Goal: Transaction & Acquisition: Book appointment/travel/reservation

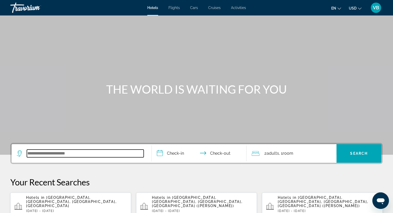
click at [127, 153] on input "Search widget" at bounding box center [85, 154] width 117 height 8
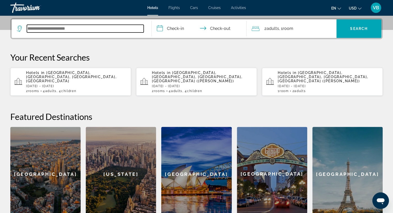
scroll to position [126, 0]
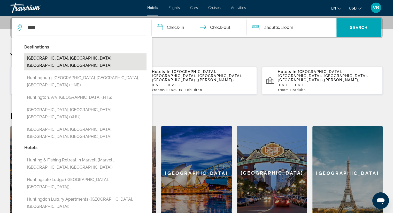
click at [77, 57] on button "[GEOGRAPHIC_DATA], [GEOGRAPHIC_DATA], [GEOGRAPHIC_DATA], [GEOGRAPHIC_DATA]" at bounding box center [85, 61] width 122 height 17
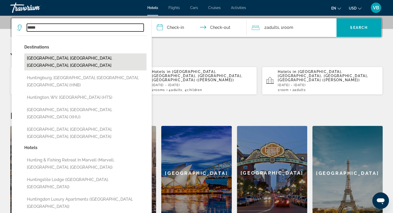
type input "**********"
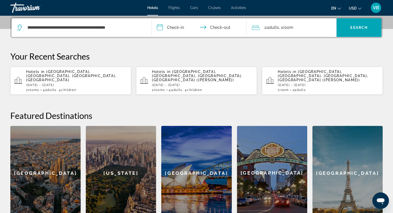
click at [175, 25] on input "**********" at bounding box center [200, 28] width 97 height 20
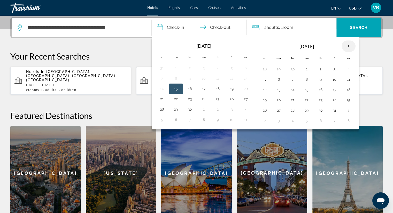
click at [345, 46] on th "Next month" at bounding box center [348, 46] width 14 height 11
click at [330, 97] on button "26" at bounding box center [334, 100] width 8 height 7
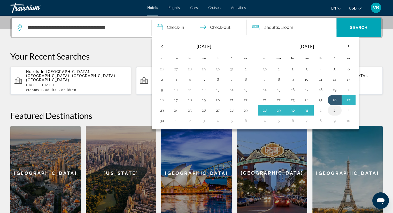
click at [331, 107] on button "2" at bounding box center [334, 110] width 8 height 7
type input "**********"
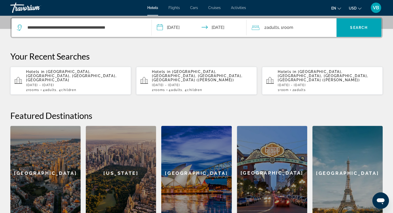
click at [319, 28] on div "2 Adult Adults , 1 Room rooms" at bounding box center [293, 27] width 85 height 7
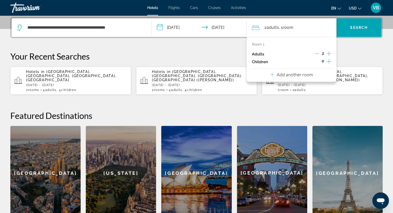
click at [328, 58] on icon "Increment children" at bounding box center [328, 61] width 5 height 6
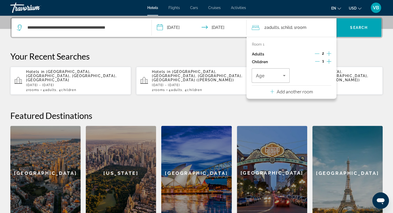
click at [328, 58] on icon "Increment children" at bounding box center [328, 61] width 5 height 6
click at [329, 55] on icon "Increment adults" at bounding box center [328, 54] width 5 height 6
click at [326, 62] on div "2" at bounding box center [322, 62] width 17 height 8
click at [310, 30] on span ", 1 Room rooms" at bounding box center [305, 27] width 14 height 7
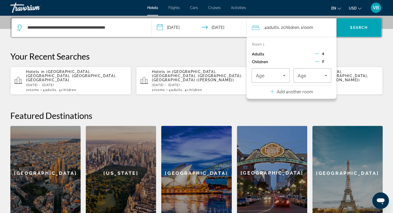
click at [310, 27] on span "Room" at bounding box center [307, 27] width 11 height 5
click at [299, 90] on p "Add another room" at bounding box center [294, 92] width 36 height 6
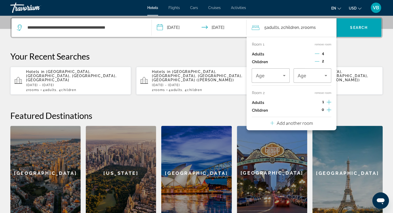
click at [327, 100] on icon "Increment adults" at bounding box center [328, 102] width 5 height 6
click at [327, 108] on icon "Increment children" at bounding box center [328, 110] width 5 height 6
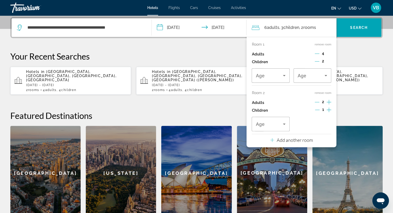
click at [327, 108] on icon "Increment children" at bounding box center [328, 110] width 5 height 6
click at [318, 53] on icon "Decrement adults" at bounding box center [316, 53] width 5 height 5
click at [278, 75] on span "Travelers: 4 adults, 4 children" at bounding box center [269, 76] width 27 height 6
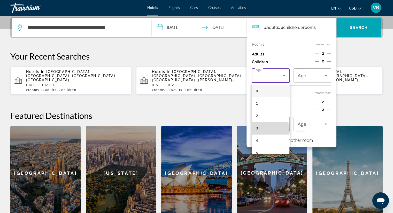
click at [270, 131] on mat-option "3" at bounding box center [270, 128] width 38 height 12
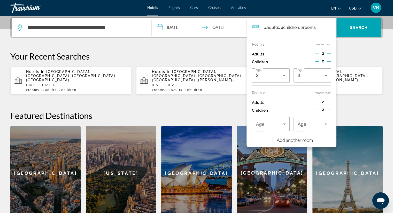
click at [317, 68] on div "Room 1 remove room Adults 2 Children 2 Age [DEMOGRAPHIC_DATA] Age [DEMOGRAPHIC_…" at bounding box center [291, 63] width 80 height 43
click at [323, 79] on div "3" at bounding box center [311, 75] width 29 height 14
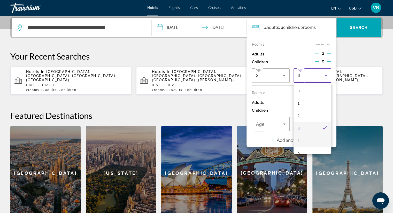
click at [311, 136] on mat-option "4" at bounding box center [312, 141] width 38 height 12
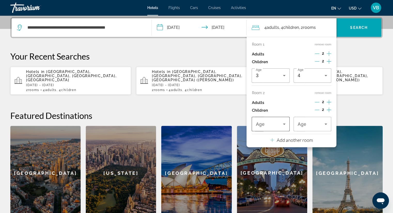
click at [264, 119] on div "Travelers: 4 adults, 4 children" at bounding box center [270, 124] width 29 height 14
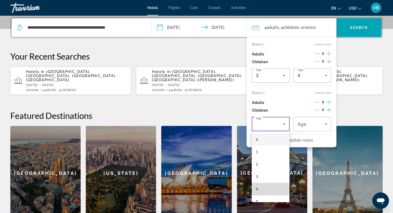
click at [273, 188] on mat-option "4" at bounding box center [270, 189] width 38 height 12
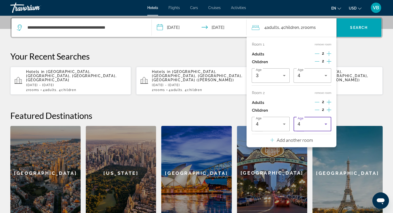
click at [318, 126] on div "4" at bounding box center [310, 124] width 27 height 6
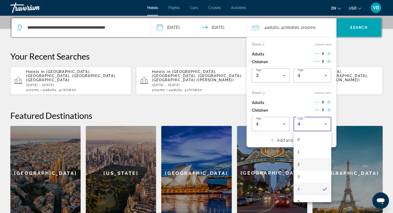
click at [315, 168] on mat-option "2" at bounding box center [312, 164] width 38 height 12
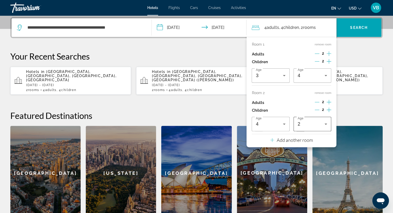
click at [323, 125] on icon "Travelers: 4 adults, 4 children" at bounding box center [325, 124] width 6 height 6
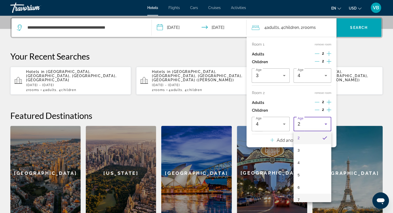
scroll to position [52, 0]
click at [313, 174] on mat-option "7" at bounding box center [312, 175] width 38 height 12
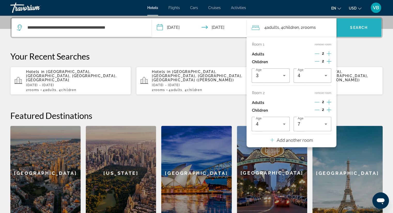
click at [362, 27] on span "Search" at bounding box center [359, 28] width 18 height 4
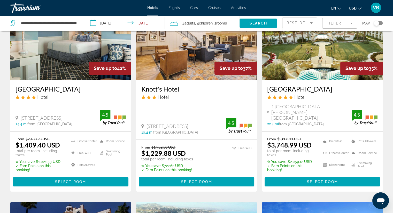
scroll to position [26, 0]
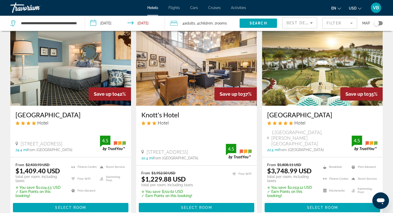
click at [291, 119] on h3 "[GEOGRAPHIC_DATA]" at bounding box center [322, 115] width 110 height 8
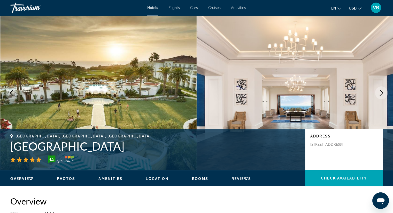
click at [382, 93] on icon "Next image" at bounding box center [381, 93] width 6 height 6
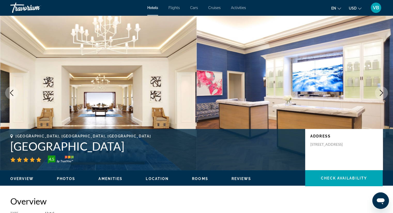
click at [382, 93] on icon "Next image" at bounding box center [381, 93] width 6 height 6
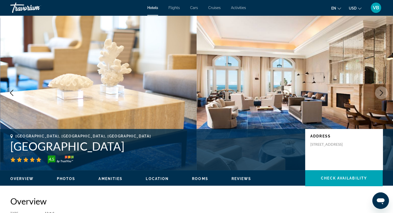
click at [382, 93] on icon "Next image" at bounding box center [381, 93] width 6 height 6
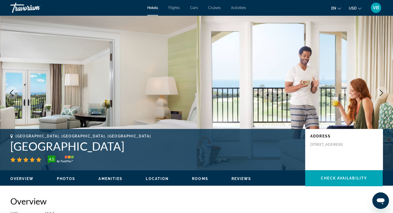
click at [382, 93] on icon "Next image" at bounding box center [381, 93] width 6 height 6
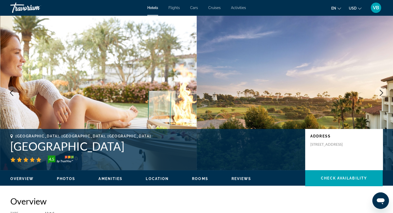
click at [382, 93] on icon "Next image" at bounding box center [381, 93] width 6 height 6
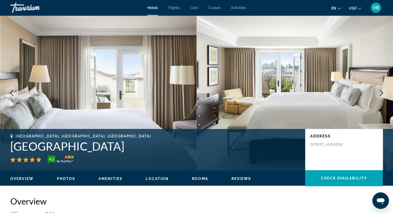
drag, startPoint x: 9, startPoint y: 142, endPoint x: 246, endPoint y: 150, distance: 236.6
click at [246, 150] on div "[GEOGRAPHIC_DATA], [GEOGRAPHIC_DATA], [GEOGRAPHIC_DATA] 4.5 Address [STREET_ADD…" at bounding box center [196, 149] width 393 height 31
copy h1 "[GEOGRAPHIC_DATA]"
click at [135, 89] on img "Main content" at bounding box center [98, 92] width 196 height 155
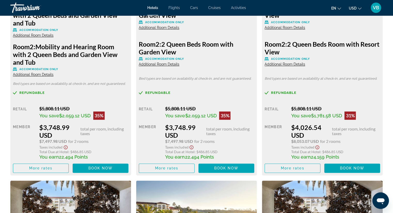
scroll to position [800, 0]
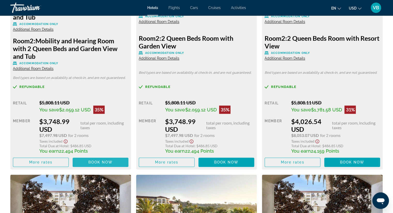
click at [96, 162] on span "Book now" at bounding box center [100, 162] width 25 height 4
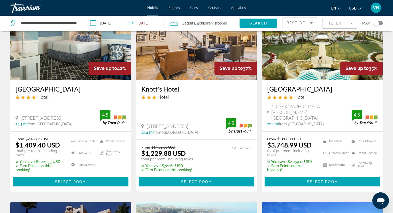
scroll to position [77, 0]
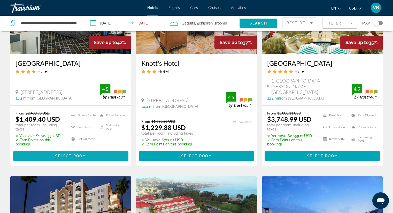
click at [77, 154] on span "Main content" at bounding box center [70, 156] width 115 height 12
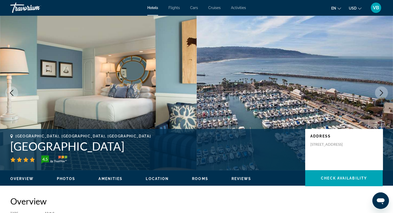
click at [386, 95] on button "Next image" at bounding box center [381, 92] width 13 height 13
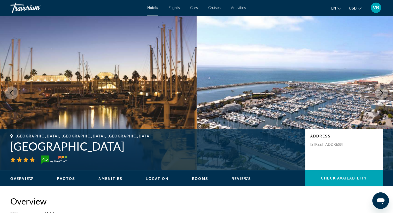
click at [377, 94] on button "Next image" at bounding box center [381, 92] width 13 height 13
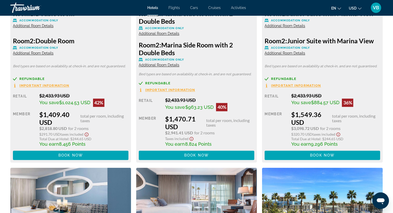
scroll to position [816, 0]
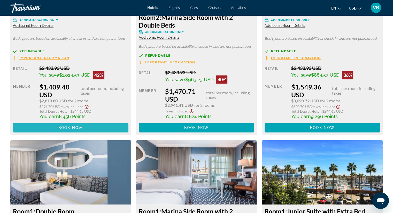
click at [99, 123] on span "Main content" at bounding box center [70, 128] width 115 height 12
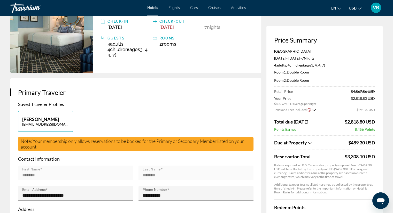
scroll to position [52, 0]
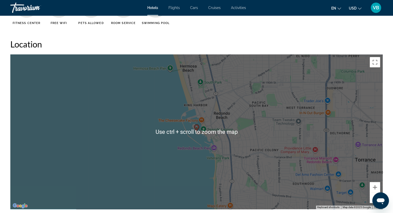
scroll to position [490, 0]
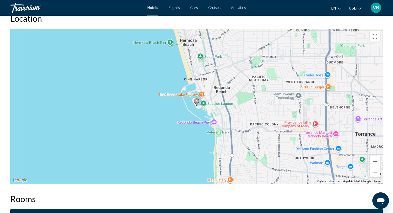
click at [374, 172] on button "Zoom out" at bounding box center [374, 172] width 10 height 10
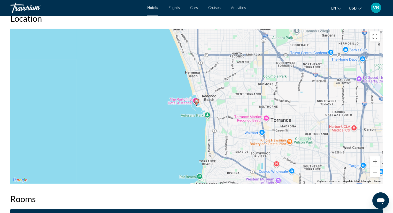
click at [374, 172] on button "Zoom out" at bounding box center [374, 172] width 10 height 10
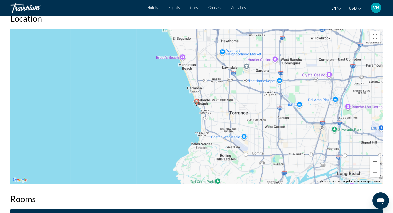
click at [374, 172] on button "Zoom out" at bounding box center [374, 172] width 10 height 10
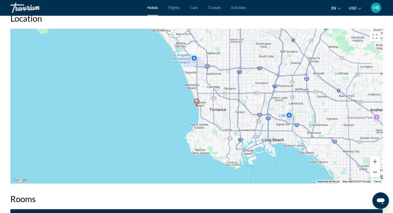
click at [374, 172] on button "Zoom out" at bounding box center [374, 172] width 10 height 10
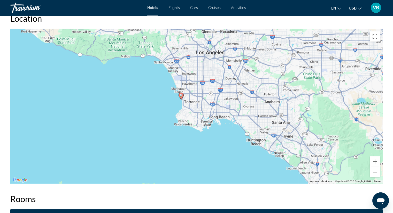
drag, startPoint x: 299, startPoint y: 119, endPoint x: 274, endPoint y: 107, distance: 27.6
click at [274, 107] on div "To activate drag with keyboard, press Alt + Enter. Once in keyboard drag state,…" at bounding box center [196, 106] width 372 height 155
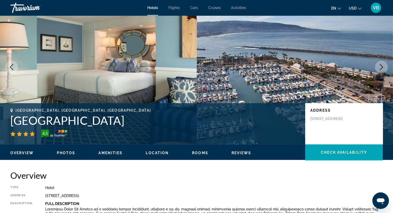
scroll to position [0, 0]
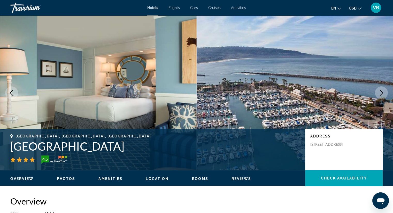
drag, startPoint x: 13, startPoint y: 135, endPoint x: 157, endPoint y: 145, distance: 144.4
click at [157, 145] on div "[GEOGRAPHIC_DATA], [GEOGRAPHIC_DATA], [GEOGRAPHIC_DATA] [GEOGRAPHIC_DATA] 4.5" at bounding box center [154, 149] width 289 height 30
copy div "[GEOGRAPHIC_DATA], [GEOGRAPHIC_DATA], [GEOGRAPHIC_DATA] [GEOGRAPHIC_DATA]"
click at [116, 83] on img "Main content" at bounding box center [98, 92] width 196 height 155
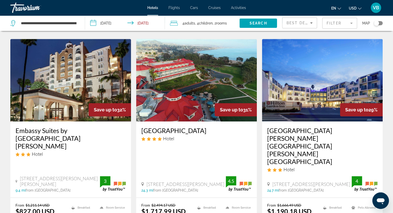
scroll to position [181, 0]
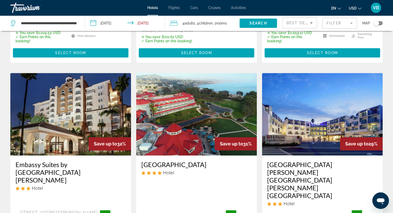
click at [189, 22] on span "Adults" at bounding box center [189, 23] width 11 height 4
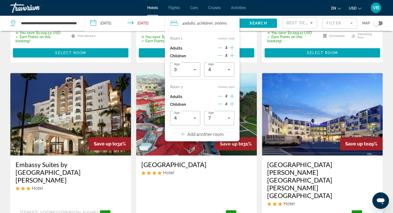
click at [229, 49] on div "2" at bounding box center [226, 48] width 17 height 8
click at [231, 46] on icon "Increment adults" at bounding box center [232, 48] width 5 height 6
click at [221, 102] on icon "Decrement children" at bounding box center [220, 104] width 5 height 5
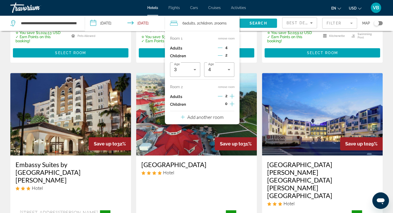
click at [253, 26] on span "Search widget" at bounding box center [257, 23] width 37 height 12
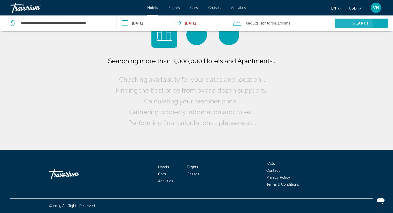
scroll to position [0, 0]
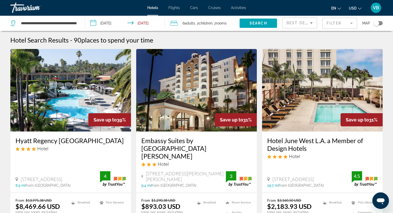
click at [209, 21] on span "Children" at bounding box center [206, 23] width 14 height 4
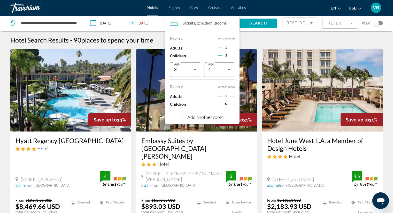
click at [218, 45] on div "4" at bounding box center [226, 48] width 17 height 8
click at [219, 47] on icon "Decrement adults" at bounding box center [220, 47] width 5 height 5
click at [232, 96] on icon "Increment adults" at bounding box center [232, 96] width 5 height 5
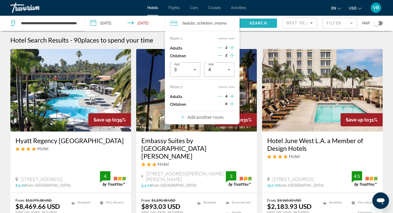
click at [251, 18] on span "Search widget" at bounding box center [257, 23] width 37 height 12
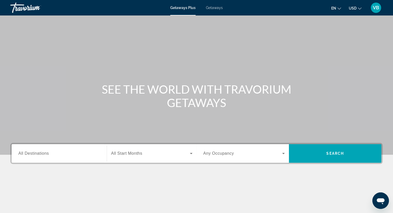
click at [67, 158] on div "Search widget" at bounding box center [59, 153] width 82 height 15
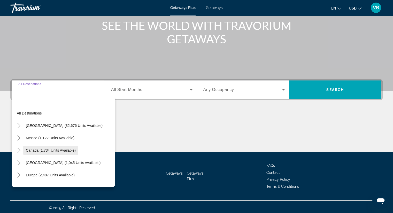
scroll to position [66, 0]
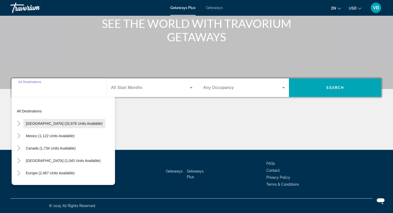
click at [65, 124] on span "United States (32,676 units available)" at bounding box center [64, 124] width 77 height 4
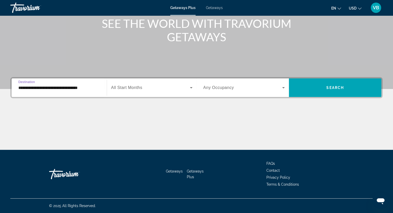
click at [52, 93] on div "**********" at bounding box center [59, 88] width 82 height 15
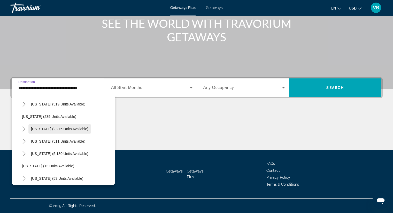
scroll to position [52, 0]
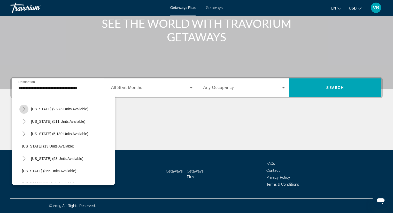
click at [24, 108] on icon "Toggle California (2,276 units available)" at bounding box center [23, 109] width 3 height 5
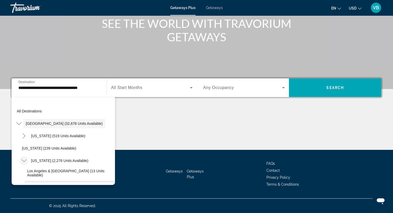
scroll to position [26, 0]
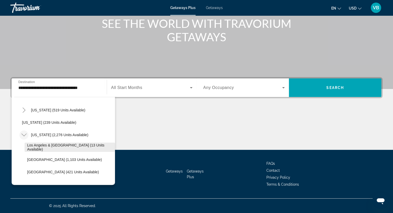
click at [45, 145] on span "Search widget" at bounding box center [70, 147] width 90 height 12
type input "**********"
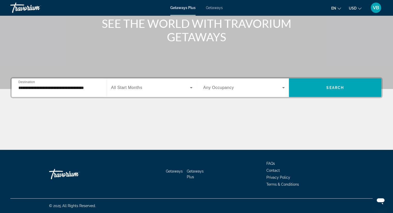
click at [129, 87] on span "All Start Months" at bounding box center [126, 87] width 31 height 4
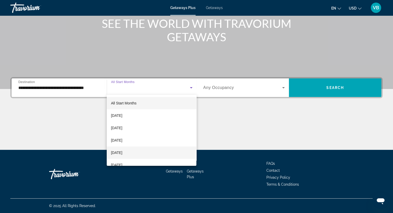
click at [122, 154] on span "December 2025" at bounding box center [116, 153] width 11 height 6
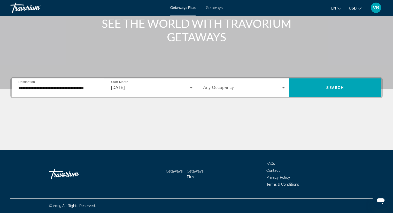
click at [242, 92] on div "Search widget" at bounding box center [244, 88] width 82 height 14
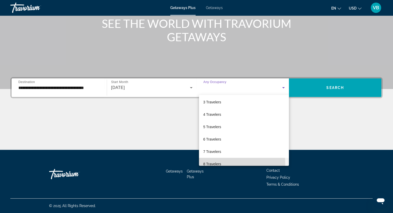
click at [215, 164] on span "8 Travelers" at bounding box center [212, 164] width 18 height 6
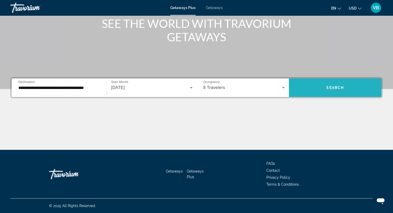
click at [326, 86] on span "Search" at bounding box center [335, 88] width 18 height 4
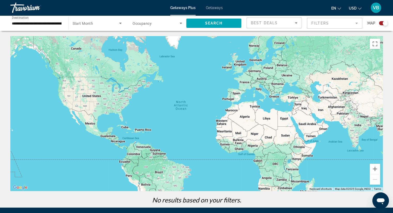
click at [56, 22] on input "**********" at bounding box center [37, 23] width 50 height 6
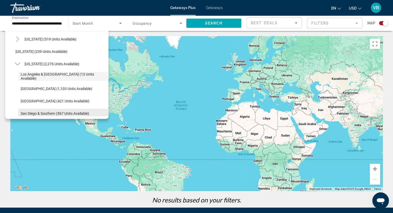
scroll to position [57, 0]
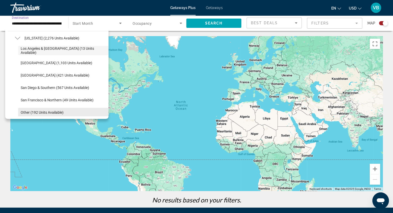
click at [42, 112] on span "Other (192 units available)" at bounding box center [42, 112] width 43 height 4
type input "**********"
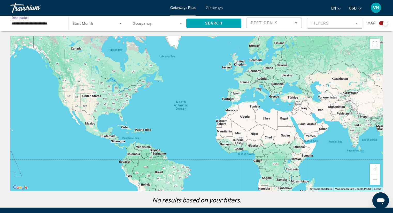
click at [122, 22] on icon "Search widget" at bounding box center [120, 23] width 6 height 6
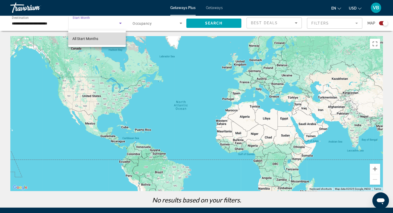
click at [110, 41] on mat-option "All Start Months" at bounding box center [97, 39] width 58 height 12
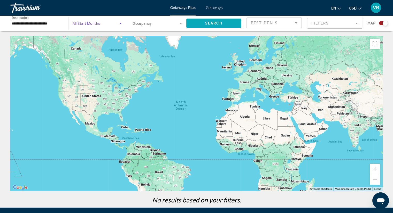
click at [223, 27] on span "Search widget" at bounding box center [213, 23] width 55 height 12
click at [105, 23] on span "Search widget" at bounding box center [96, 23] width 47 height 6
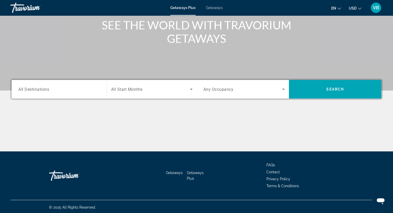
scroll to position [66, 0]
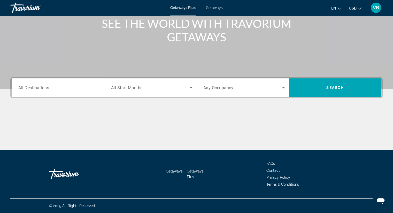
click at [96, 83] on div "Search widget" at bounding box center [59, 88] width 82 height 15
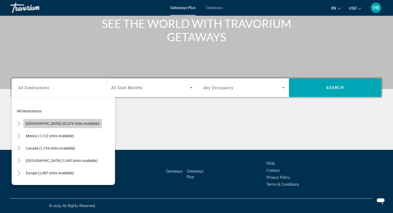
click at [72, 122] on span "United States (32,676 units available)" at bounding box center [63, 124] width 74 height 4
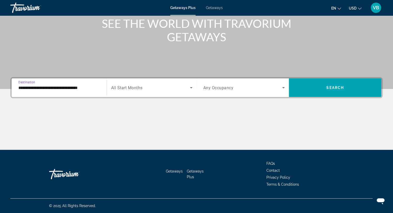
click at [92, 89] on input "**********" at bounding box center [59, 88] width 82 height 6
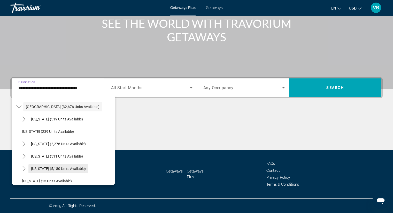
scroll to position [26, 0]
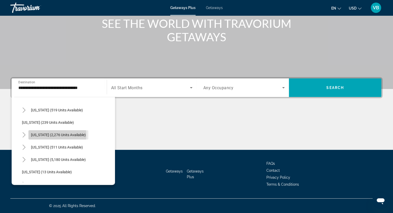
click at [47, 135] on span "California (2,276 units available)" at bounding box center [58, 135] width 55 height 4
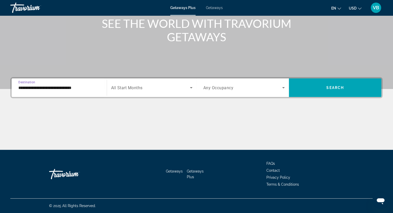
click at [58, 87] on input "**********" at bounding box center [59, 88] width 82 height 6
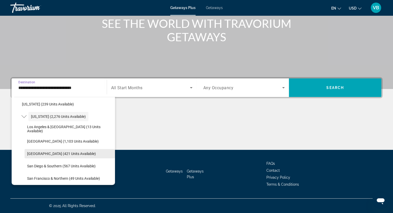
scroll to position [70, 0]
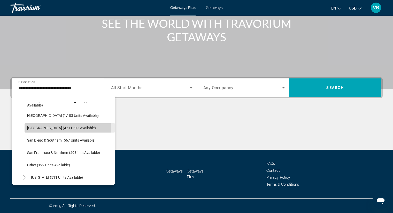
click at [51, 126] on span "Palm Springs (421 units available)" at bounding box center [61, 128] width 69 height 4
type input "**********"
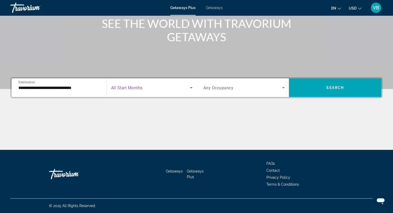
click at [156, 87] on span "Search widget" at bounding box center [150, 88] width 79 height 6
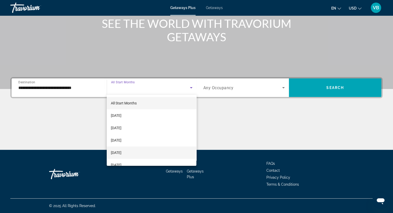
click at [145, 154] on mat-option "December 2025" at bounding box center [152, 153] width 90 height 12
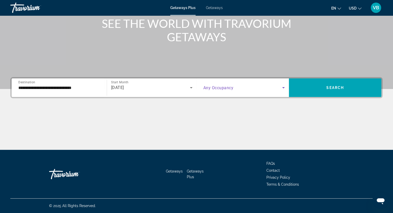
click at [248, 89] on span "Search widget" at bounding box center [242, 88] width 79 height 6
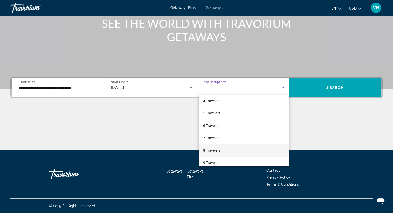
scroll to position [52, 0]
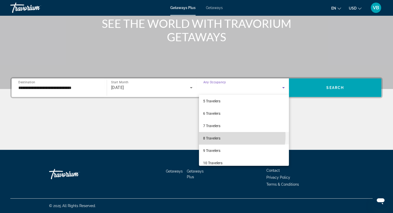
click at [229, 136] on mat-option "8 Travelers" at bounding box center [244, 138] width 90 height 12
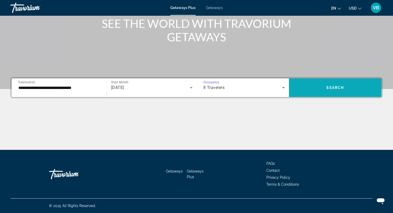
click at [334, 92] on span "Search widget" at bounding box center [335, 88] width 92 height 12
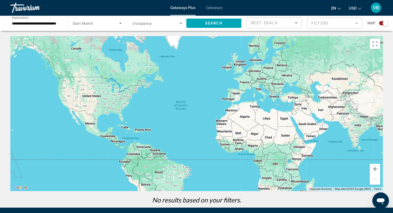
click at [214, 10] on div "Getaways Plus Getaways en English Español Français Italiano Português русский U…" at bounding box center [196, 7] width 393 height 13
click at [214, 9] on span "Getaways" at bounding box center [214, 8] width 17 height 4
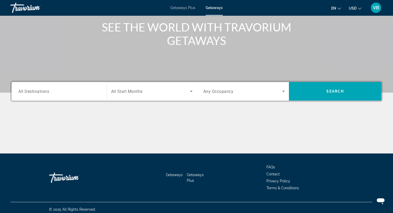
scroll to position [66, 0]
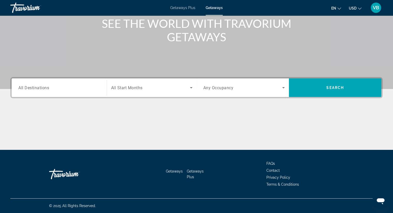
click at [87, 93] on div "Search widget" at bounding box center [59, 88] width 82 height 15
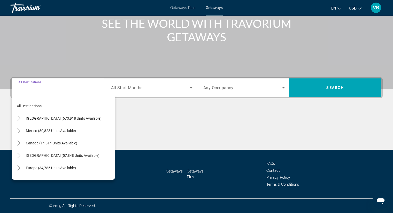
click at [74, 117] on span "United States (673,918 units available)" at bounding box center [64, 118] width 76 height 4
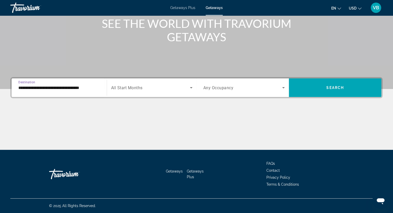
click at [31, 85] on input "**********" at bounding box center [59, 88] width 82 height 6
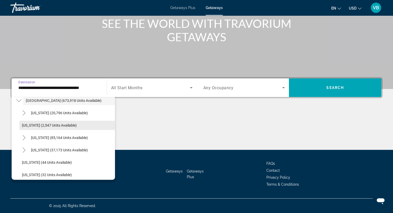
scroll to position [26, 0]
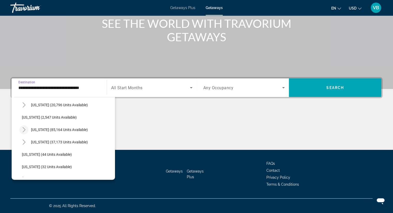
click at [20, 129] on mat-icon "Toggle California (85,164 units available)" at bounding box center [23, 129] width 9 height 9
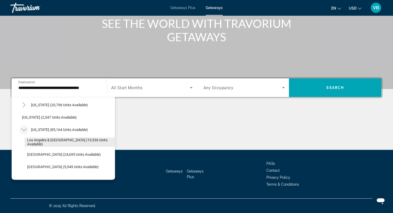
click at [37, 140] on span "Los Angeles & Anaheim (19,536 units available)" at bounding box center [69, 142] width 85 height 8
type input "**********"
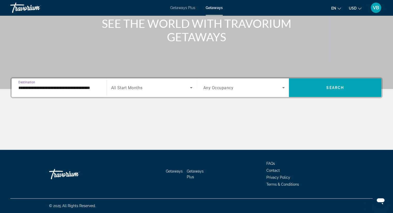
click at [162, 89] on span "Search widget" at bounding box center [150, 88] width 79 height 6
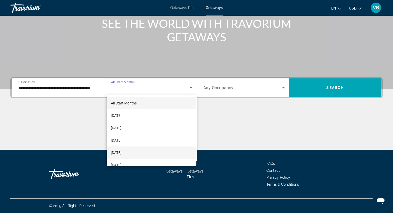
click at [144, 152] on mat-option "December 2025" at bounding box center [152, 153] width 90 height 12
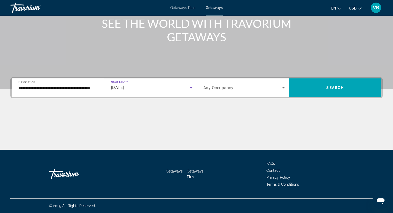
click at [278, 95] on div "Occupancy Any Occupancy" at bounding box center [244, 87] width 90 height 19
click at [277, 89] on span "Search widget" at bounding box center [242, 88] width 79 height 6
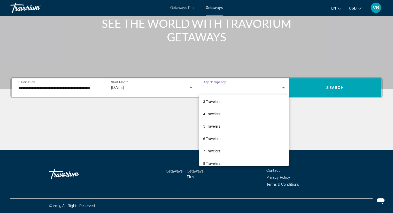
scroll to position [57, 0]
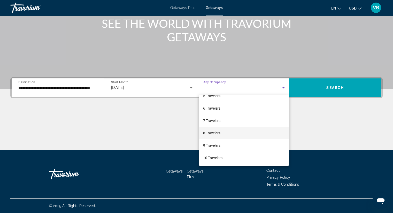
click at [216, 131] on span "8 Travelers" at bounding box center [211, 133] width 17 height 6
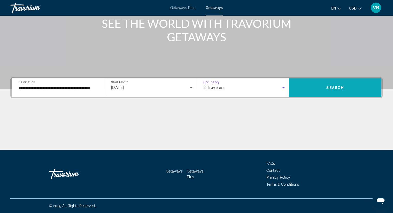
click at [307, 89] on span "Search widget" at bounding box center [335, 88] width 92 height 12
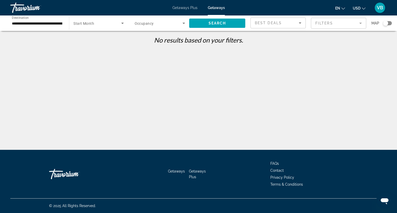
click at [154, 19] on div "Search widget" at bounding box center [160, 23] width 50 height 14
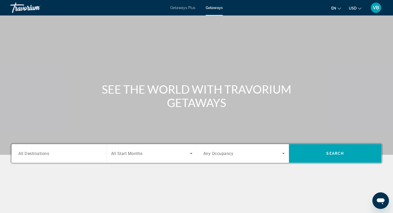
click at [94, 150] on div "Search widget" at bounding box center [59, 153] width 82 height 15
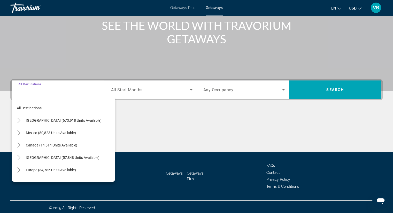
scroll to position [66, 0]
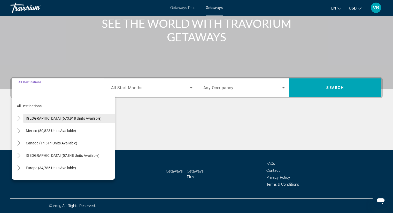
click at [76, 121] on span "Search widget" at bounding box center [69, 118] width 92 height 12
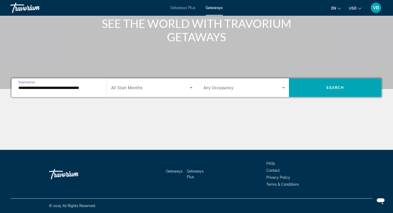
click at [91, 88] on input "**********" at bounding box center [59, 88] width 82 height 6
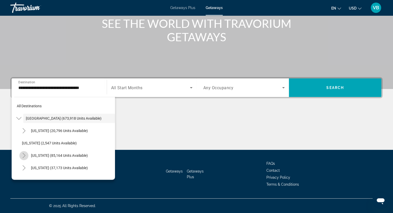
click at [25, 156] on icon "Toggle California (85,164 units available)" at bounding box center [23, 155] width 3 height 5
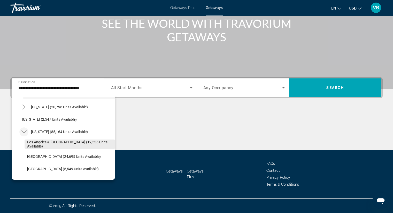
scroll to position [52, 0]
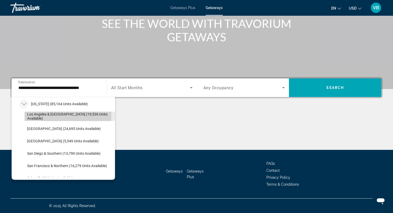
click at [45, 117] on span "Los Angeles & Anaheim (19,536 units available)" at bounding box center [69, 116] width 85 height 8
type input "**********"
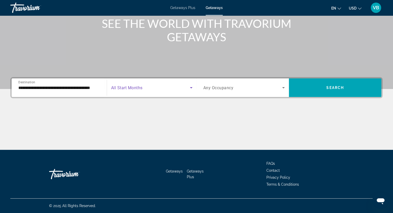
click at [190, 85] on icon "Search widget" at bounding box center [191, 88] width 6 height 6
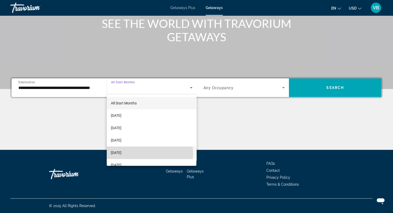
click at [138, 153] on mat-option "December 2025" at bounding box center [152, 153] width 90 height 12
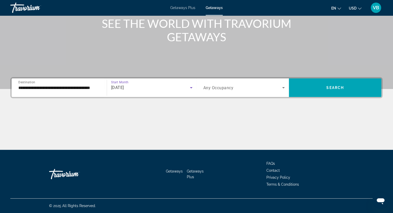
click at [258, 85] on span "Search widget" at bounding box center [242, 88] width 79 height 6
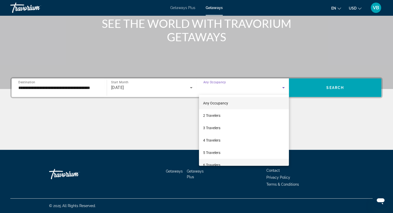
click at [225, 163] on mat-option "6 Travelers" at bounding box center [244, 165] width 90 height 12
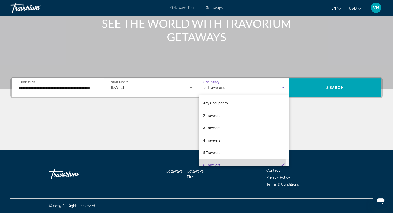
scroll to position [5, 0]
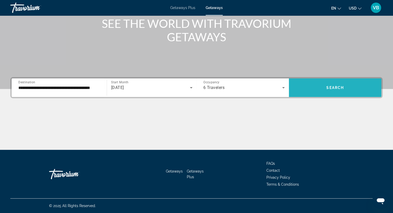
click at [340, 96] on span "Search widget" at bounding box center [335, 87] width 92 height 19
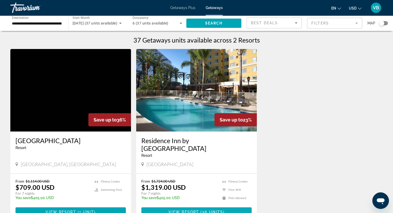
scroll to position [26, 0]
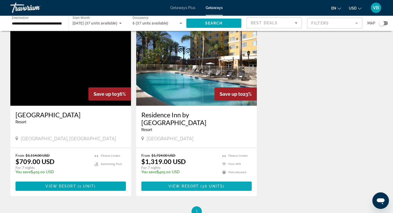
click at [205, 184] on span "36 units" at bounding box center [212, 186] width 21 height 4
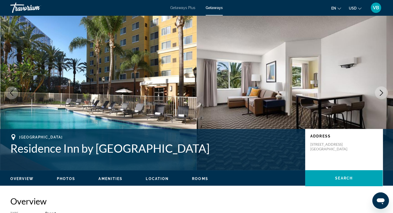
click at [379, 91] on icon "Next image" at bounding box center [381, 93] width 6 height 6
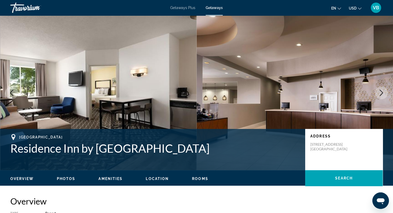
click at [379, 91] on icon "Next image" at bounding box center [381, 93] width 6 height 6
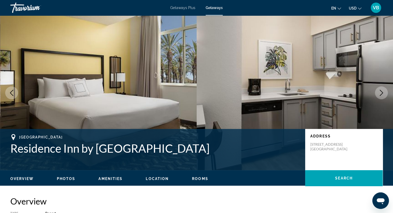
click at [379, 91] on icon "Next image" at bounding box center [381, 93] width 6 height 6
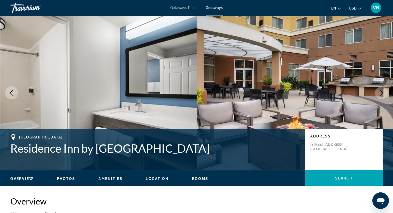
click at [379, 91] on icon "Next image" at bounding box center [381, 93] width 6 height 6
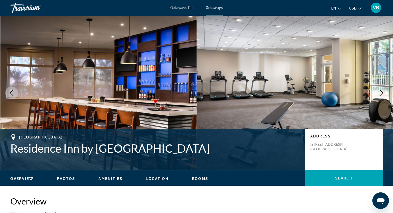
click at [379, 91] on icon "Next image" at bounding box center [381, 93] width 6 height 6
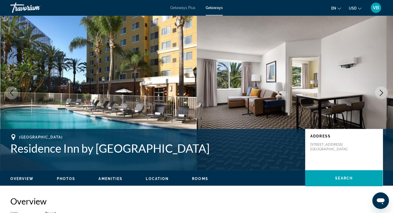
click at [379, 91] on icon "Next image" at bounding box center [381, 93] width 6 height 6
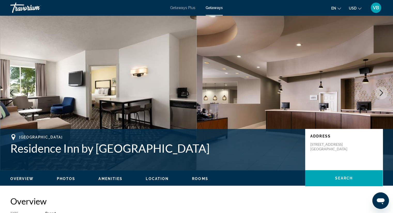
click at [379, 91] on icon "Next image" at bounding box center [381, 93] width 6 height 6
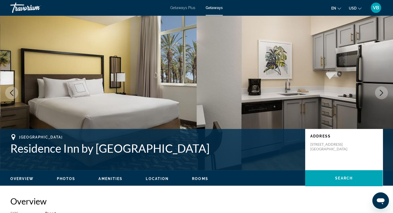
click at [379, 91] on icon "Next image" at bounding box center [381, 93] width 6 height 6
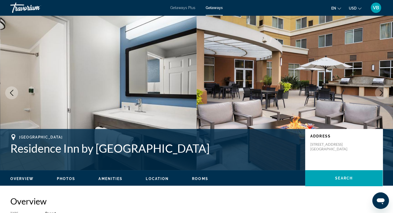
click at [379, 91] on icon "Next image" at bounding box center [381, 93] width 6 height 6
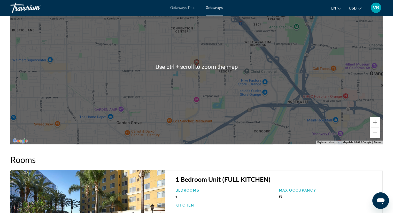
scroll to position [671, 0]
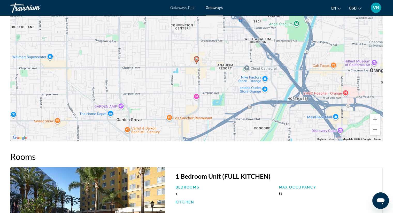
click at [374, 128] on button "Zoom out" at bounding box center [374, 130] width 10 height 10
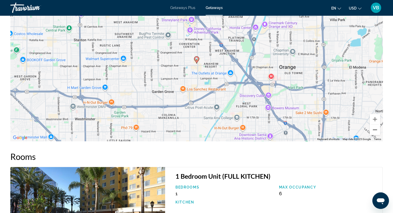
click at [374, 128] on button "Zoom out" at bounding box center [374, 130] width 10 height 10
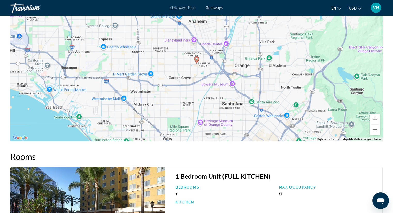
click at [374, 128] on button "Zoom out" at bounding box center [374, 130] width 10 height 10
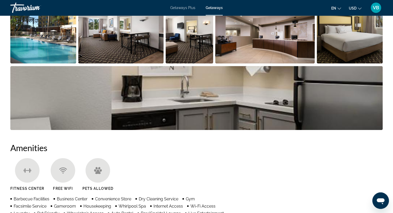
scroll to position [232, 0]
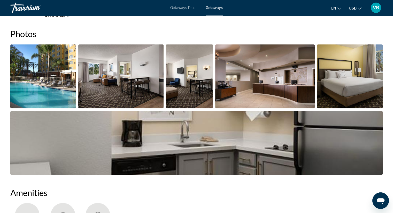
click at [106, 92] on img "Open full-screen image slider" at bounding box center [120, 76] width 85 height 64
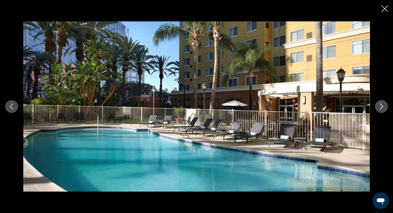
click at [380, 104] on icon "Next image" at bounding box center [381, 107] width 6 height 6
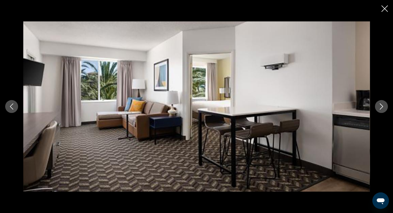
click at [380, 104] on icon "Next image" at bounding box center [381, 107] width 6 height 6
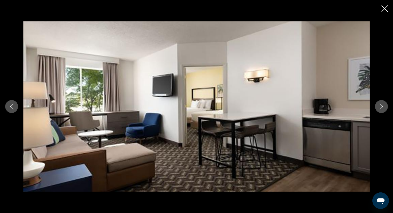
click at [379, 104] on icon "Next image" at bounding box center [381, 107] width 6 height 6
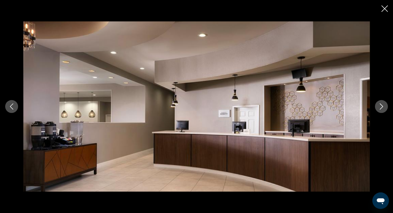
click at [379, 104] on icon "Next image" at bounding box center [381, 107] width 6 height 6
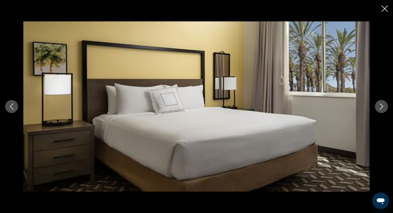
click at [379, 104] on icon "Next image" at bounding box center [381, 107] width 6 height 6
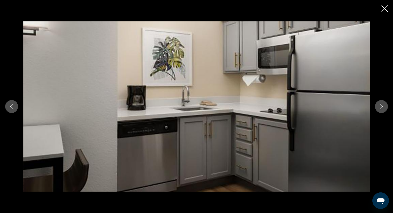
click at [379, 104] on icon "Next image" at bounding box center [381, 107] width 6 height 6
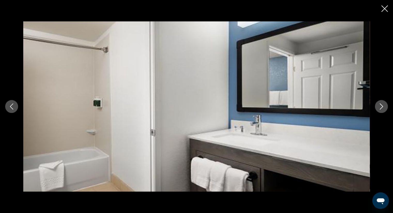
click at [379, 104] on icon "Next image" at bounding box center [381, 107] width 6 height 6
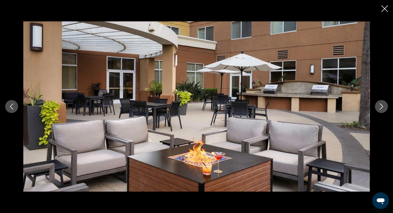
click at [379, 104] on icon "Next image" at bounding box center [381, 107] width 6 height 6
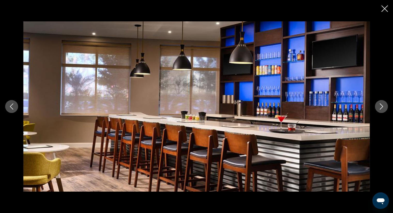
click at [379, 104] on icon "Next image" at bounding box center [381, 107] width 6 height 6
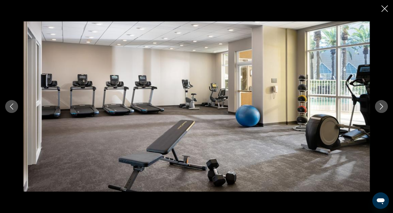
click at [379, 104] on icon "Next image" at bounding box center [381, 107] width 6 height 6
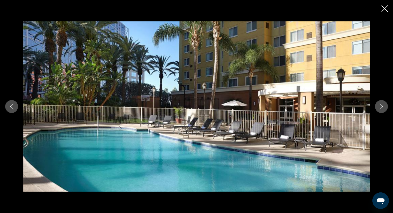
click at [382, 5] on button "Close slideshow" at bounding box center [384, 9] width 6 height 8
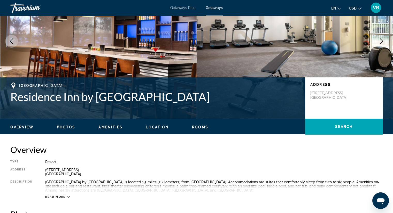
scroll to position [0, 0]
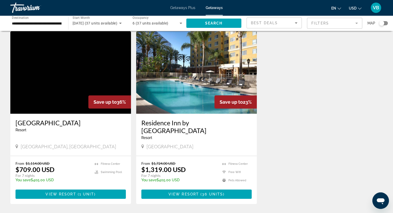
scroll to position [18, 0]
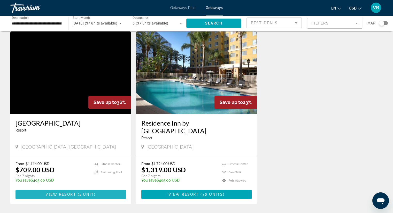
click at [80, 193] on span "1 unit" at bounding box center [86, 195] width 15 height 4
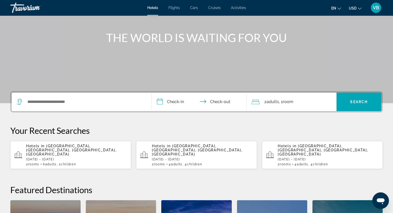
click at [104, 110] on div "Search widget" at bounding box center [81, 102] width 129 height 19
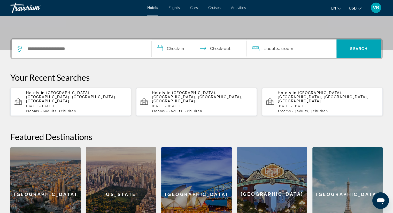
scroll to position [126, 0]
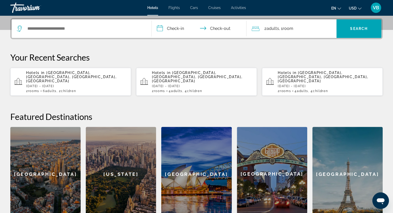
click at [105, 102] on div "**********" at bounding box center [196, 119] width 393 height 203
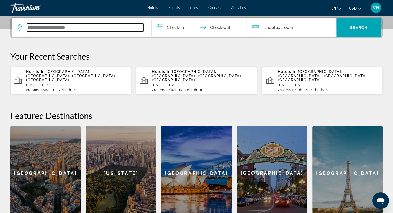
click at [103, 29] on input "Search widget" at bounding box center [85, 28] width 117 height 8
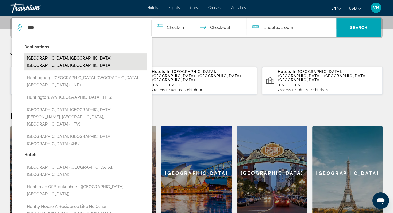
click at [110, 56] on button "[GEOGRAPHIC_DATA], [GEOGRAPHIC_DATA], [GEOGRAPHIC_DATA], [GEOGRAPHIC_DATA]" at bounding box center [85, 61] width 122 height 17
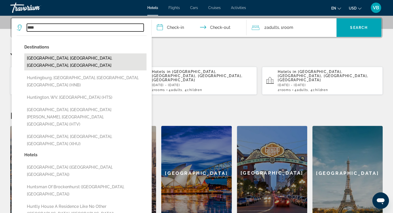
type input "**********"
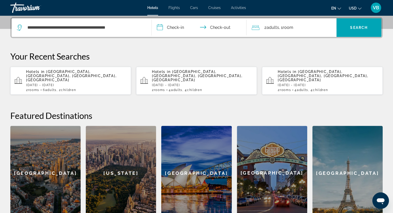
click at [179, 27] on input "**********" at bounding box center [200, 28] width 97 height 20
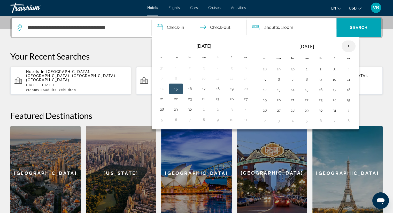
click at [344, 45] on th "Next month" at bounding box center [348, 46] width 14 height 11
click at [333, 95] on td "26" at bounding box center [334, 100] width 14 height 10
click at [331, 98] on button "26" at bounding box center [334, 100] width 8 height 7
click at [347, 44] on th "Next month" at bounding box center [348, 46] width 14 height 11
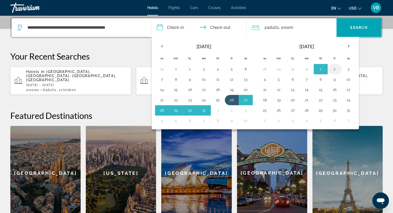
click at [331, 68] on button "2" at bounding box center [334, 69] width 8 height 7
type input "**********"
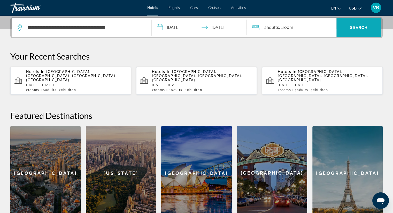
click at [345, 31] on span "Search widget" at bounding box center [358, 27] width 45 height 12
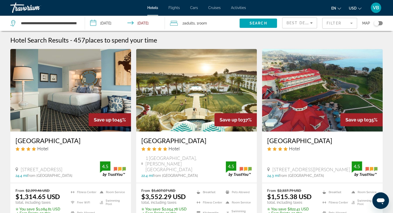
click at [187, 23] on span "Adults" at bounding box center [189, 23] width 11 height 4
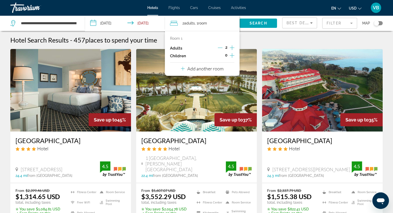
click at [218, 68] on p "Add another room" at bounding box center [205, 69] width 36 height 6
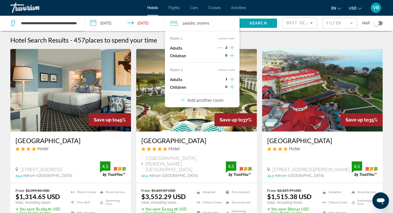
click at [230, 55] on icon "Increment children" at bounding box center [232, 55] width 5 height 6
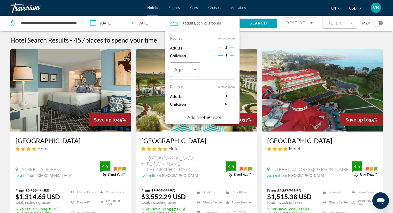
click at [230, 55] on icon "Increment children" at bounding box center [232, 55] width 5 height 6
click at [189, 70] on span "Travelers: 3 adults, 2 children" at bounding box center [183, 70] width 19 height 6
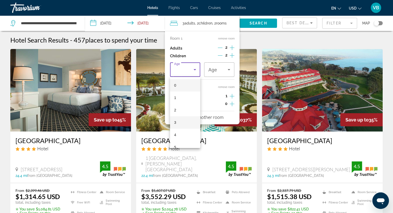
click at [178, 120] on mat-option "3" at bounding box center [185, 122] width 30 height 12
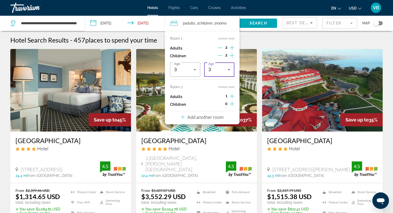
click at [223, 68] on div "3" at bounding box center [217, 70] width 19 height 6
click at [215, 123] on mat-option "3" at bounding box center [219, 122] width 30 height 12
click at [231, 95] on icon "Increment adults" at bounding box center [232, 96] width 5 height 6
click at [230, 104] on icon "Increment children" at bounding box center [232, 104] width 5 height 6
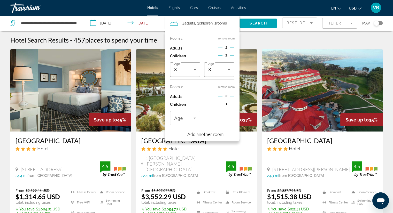
click at [230, 104] on icon "Increment children" at bounding box center [232, 104] width 5 height 6
click at [212, 116] on span "Age" at bounding box center [212, 118] width 9 height 5
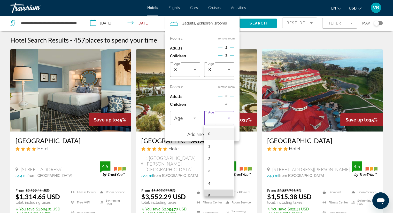
click at [217, 193] on mat-option "5" at bounding box center [219, 196] width 30 height 12
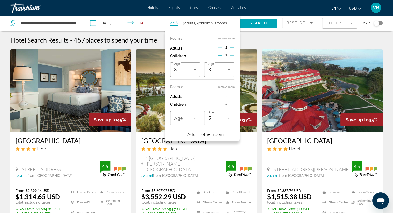
click at [190, 114] on div "Travelers: 4 adults, 4 children" at bounding box center [185, 118] width 22 height 14
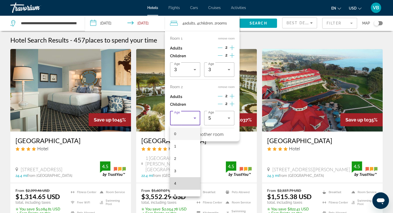
click at [188, 182] on mat-option "4" at bounding box center [185, 183] width 30 height 12
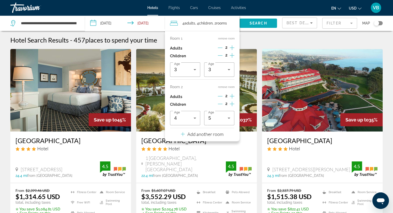
click at [265, 23] on span "Search" at bounding box center [258, 23] width 18 height 4
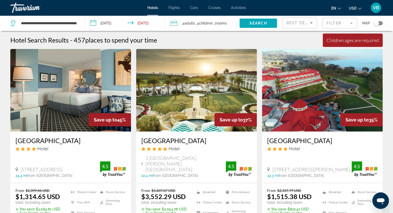
click at [266, 21] on span "Search" at bounding box center [258, 23] width 18 height 4
click at [264, 21] on span "Search widget" at bounding box center [257, 23] width 37 height 12
click at [224, 21] on span "rooms" at bounding box center [221, 23] width 11 height 4
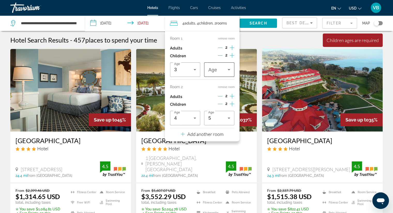
click at [226, 74] on div "Travelers: 4 adults, 4 children" at bounding box center [219, 69] width 22 height 14
click at [215, 138] on mat-option "8" at bounding box center [219, 133] width 30 height 12
click at [260, 25] on span "Search" at bounding box center [258, 23] width 18 height 4
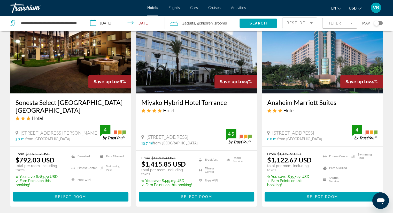
scroll to position [645, 0]
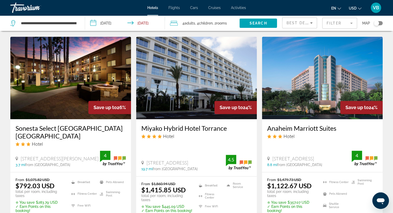
click at [31, 124] on h3 "Sonesta Select [GEOGRAPHIC_DATA] [GEOGRAPHIC_DATA]" at bounding box center [70, 131] width 110 height 15
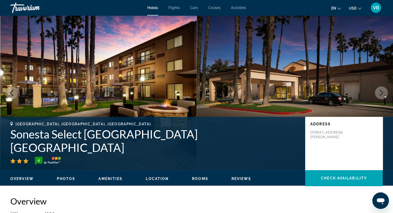
click at [381, 93] on icon "Next image" at bounding box center [381, 93] width 6 height 6
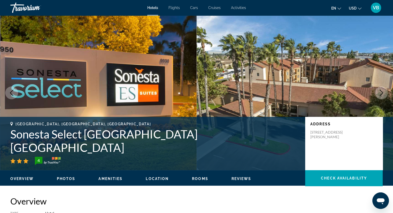
click at [10, 95] on icon "Previous image" at bounding box center [12, 93] width 6 height 6
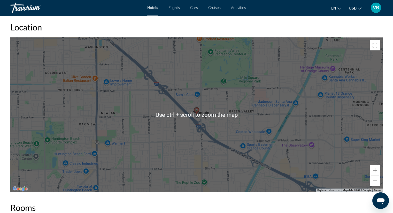
scroll to position [490, 0]
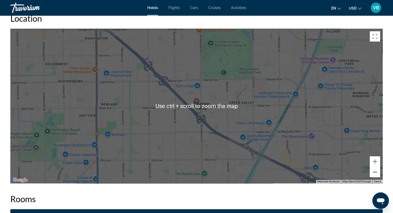
click at [374, 175] on button "Zoom out" at bounding box center [374, 172] width 10 height 10
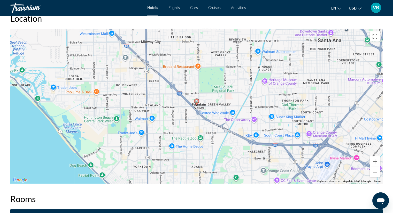
click at [374, 172] on button "Zoom out" at bounding box center [374, 172] width 10 height 10
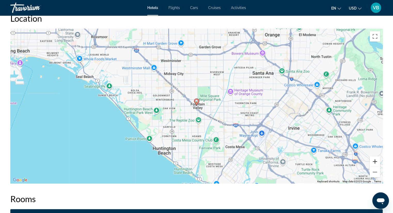
click at [376, 160] on button "Zoom in" at bounding box center [374, 161] width 10 height 10
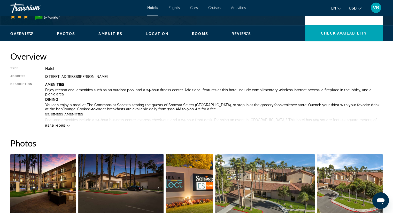
scroll to position [103, 0]
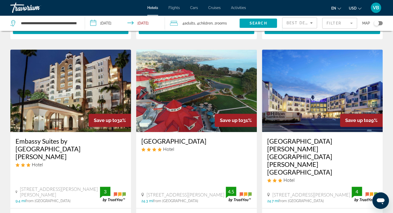
scroll to position [207, 0]
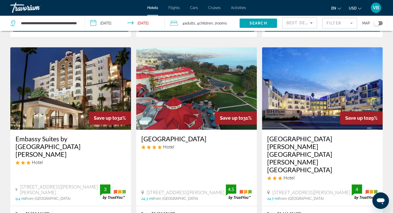
click at [163, 139] on h3 "[GEOGRAPHIC_DATA]" at bounding box center [196, 139] width 110 height 8
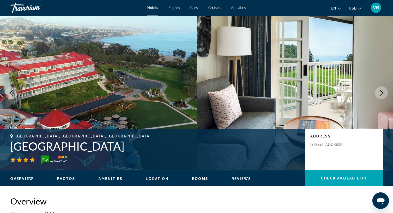
click at [380, 89] on button "Next image" at bounding box center [381, 92] width 13 height 13
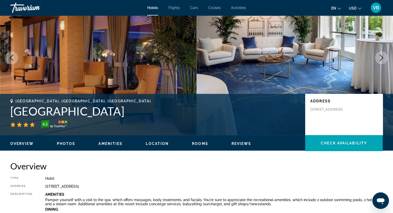
scroll to position [77, 0]
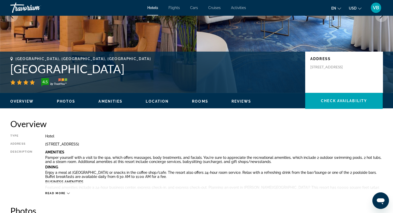
drag, startPoint x: 15, startPoint y: 55, endPoint x: 233, endPoint y: 71, distance: 218.4
click at [233, 71] on div "Dana Point, CA, United States Laguna Cliffs Marriott Resort and Spa 4.5 Address…" at bounding box center [196, 72] width 393 height 41
copy div "Dana Point, CA, United States Laguna Cliffs Marriott Resort and Spa"
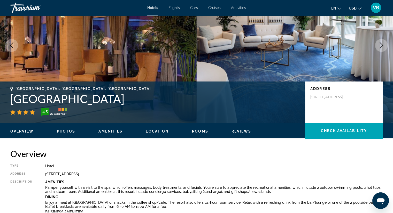
scroll to position [0, 0]
